Goal: Find specific page/section: Find specific page/section

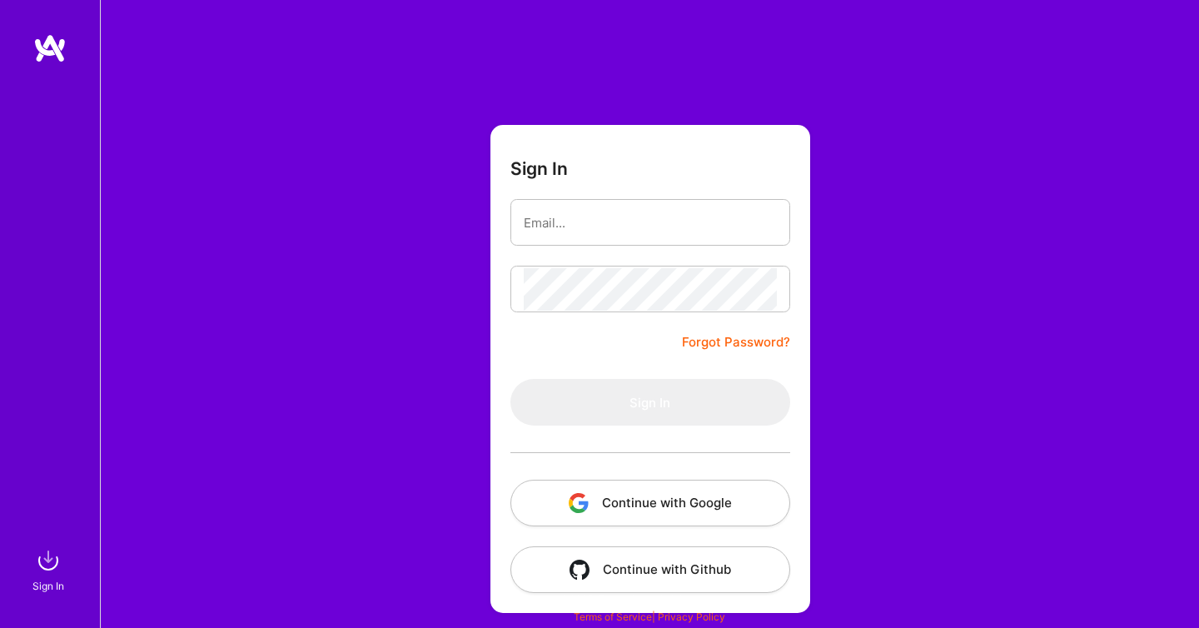
click at [641, 509] on button "Continue with Google" at bounding box center [651, 503] width 280 height 47
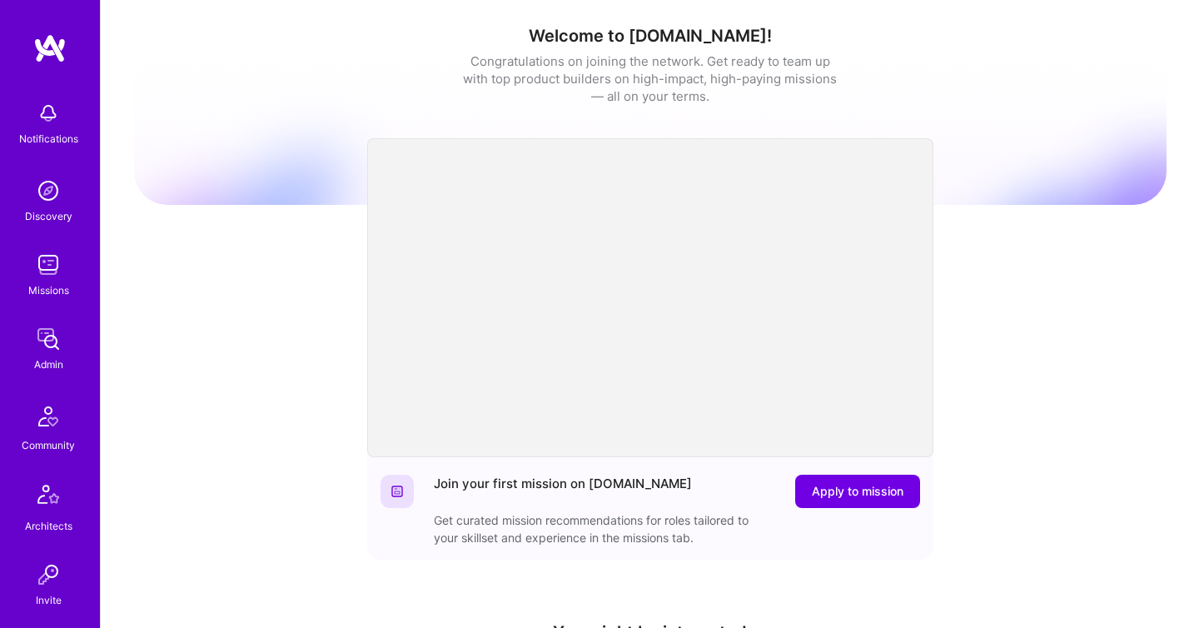
scroll to position [491, 0]
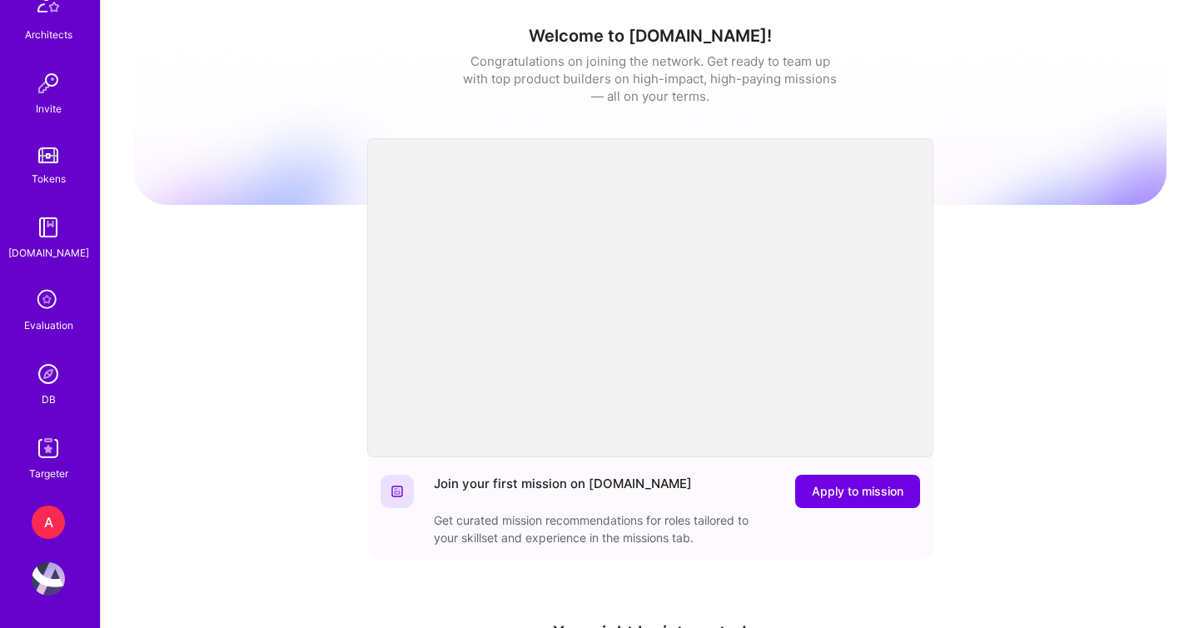
click at [57, 349] on div "Notifications Discovery Missions Admin Community Architects Invite Tokens [DOMA…" at bounding box center [50, 42] width 100 height 880
click at [49, 379] on img at bounding box center [48, 373] width 33 height 33
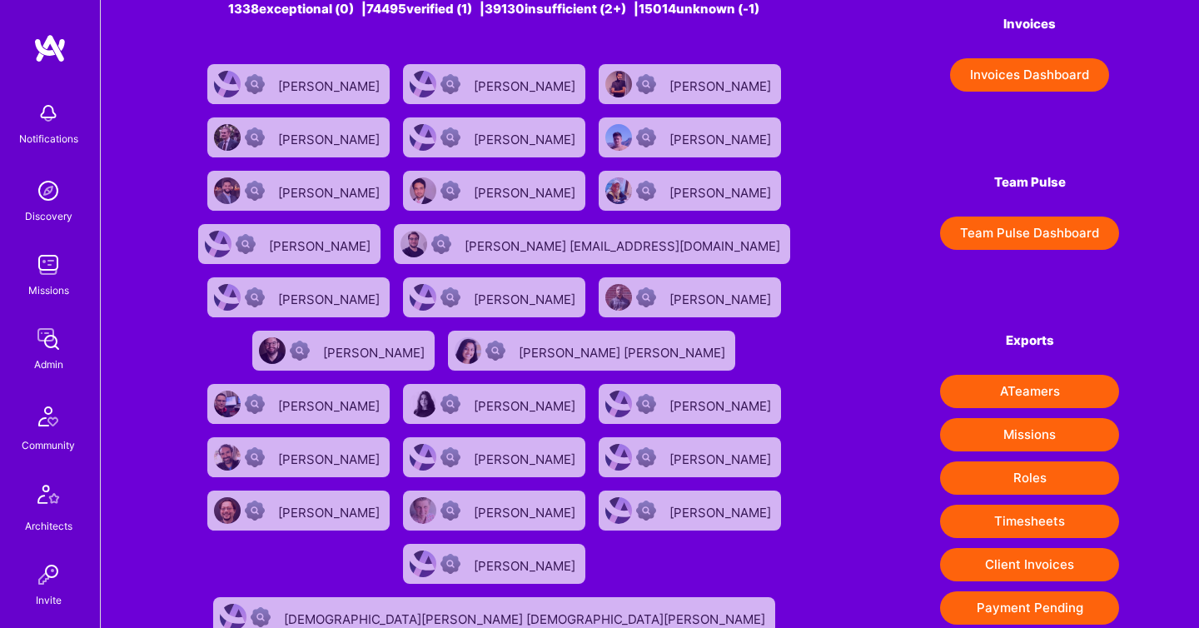
scroll to position [131, 0]
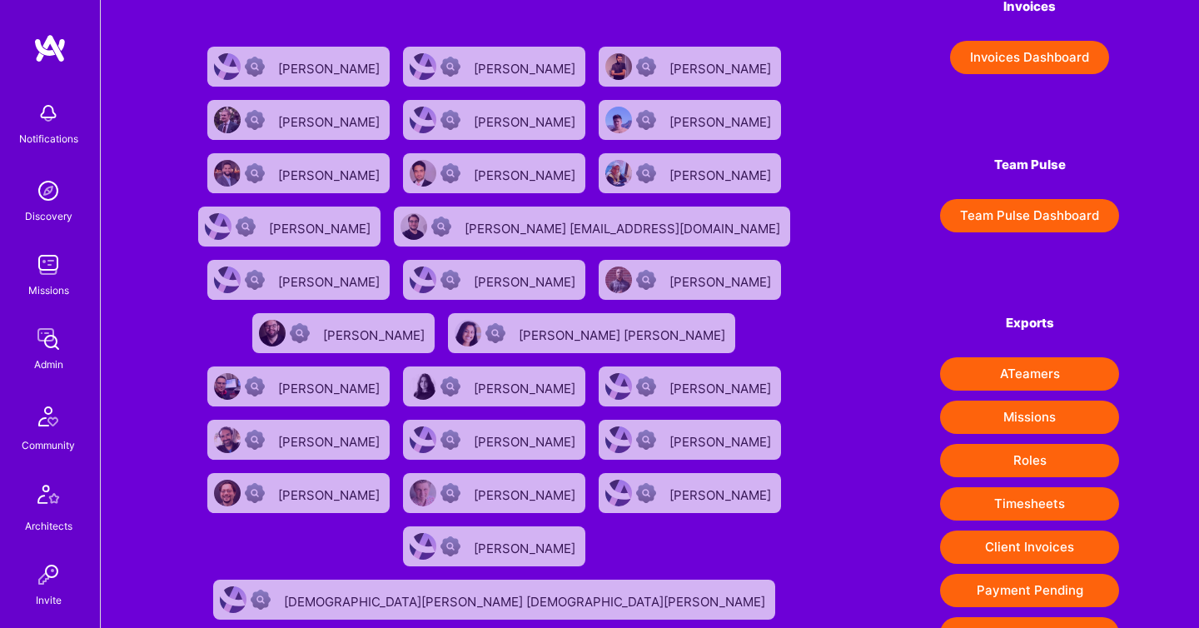
click at [999, 552] on button "Client Invoices" at bounding box center [1029, 547] width 179 height 33
